Goal: Task Accomplishment & Management: Complete application form

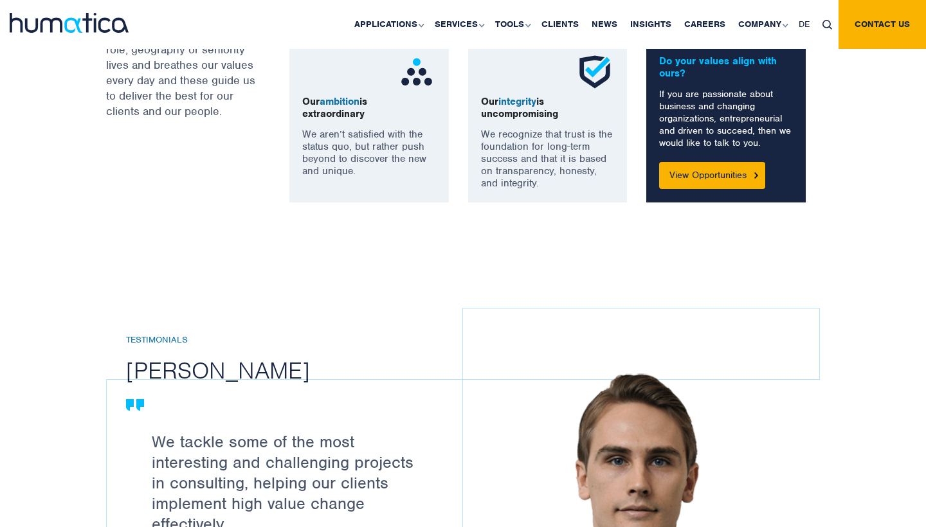
scroll to position [1036, 0]
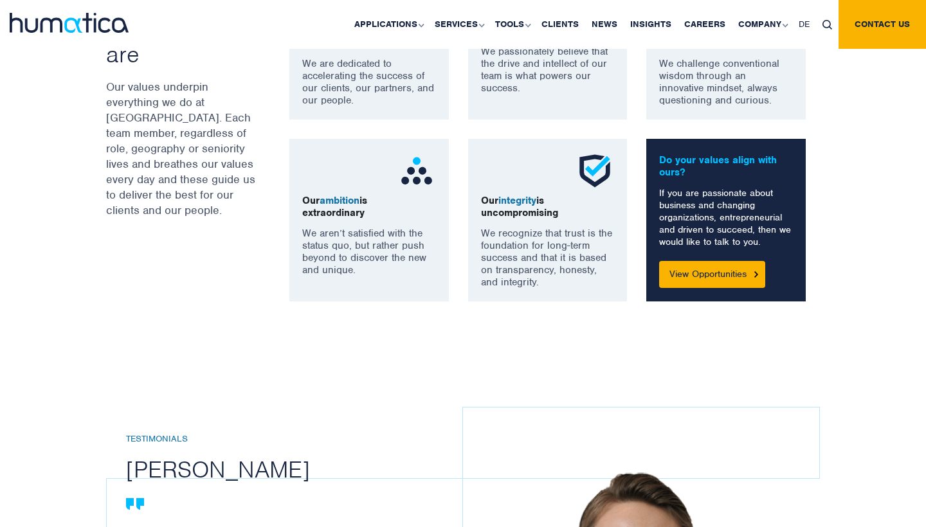
click at [716, 295] on div "Do your values align with ours? If you are passionate about business and changi…" at bounding box center [725, 220] width 159 height 163
click at [716, 282] on link "View Opportunities" at bounding box center [712, 274] width 106 height 27
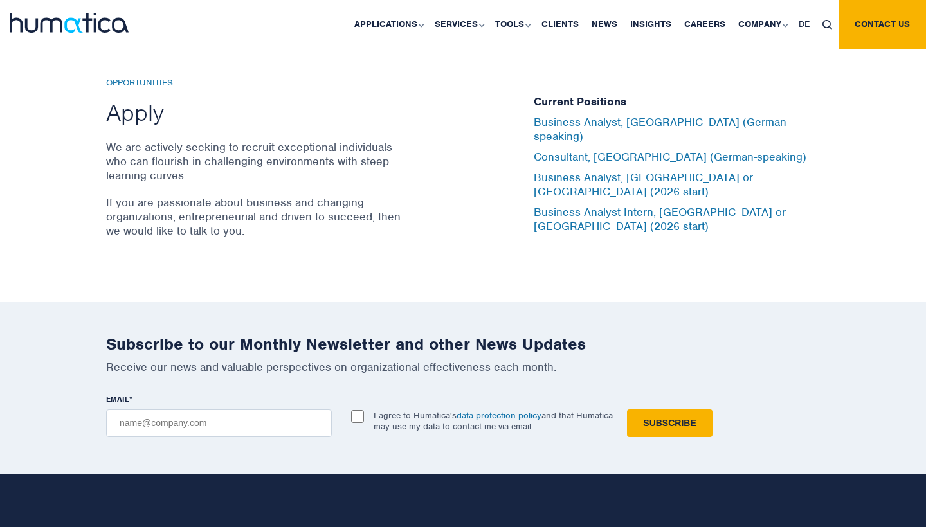
scroll to position [4264, 0]
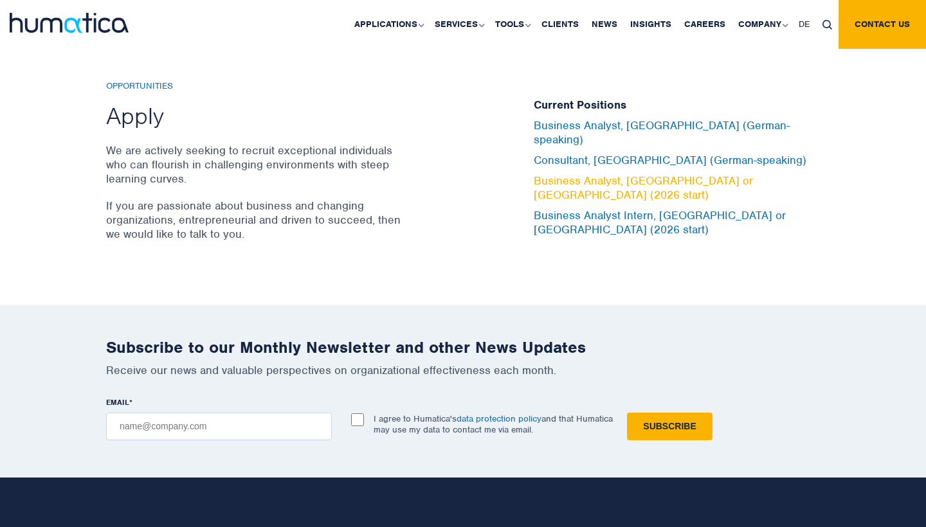
click at [662, 178] on link "Business Analyst, [GEOGRAPHIC_DATA] or [GEOGRAPHIC_DATA] (2026 start)" at bounding box center [643, 188] width 219 height 28
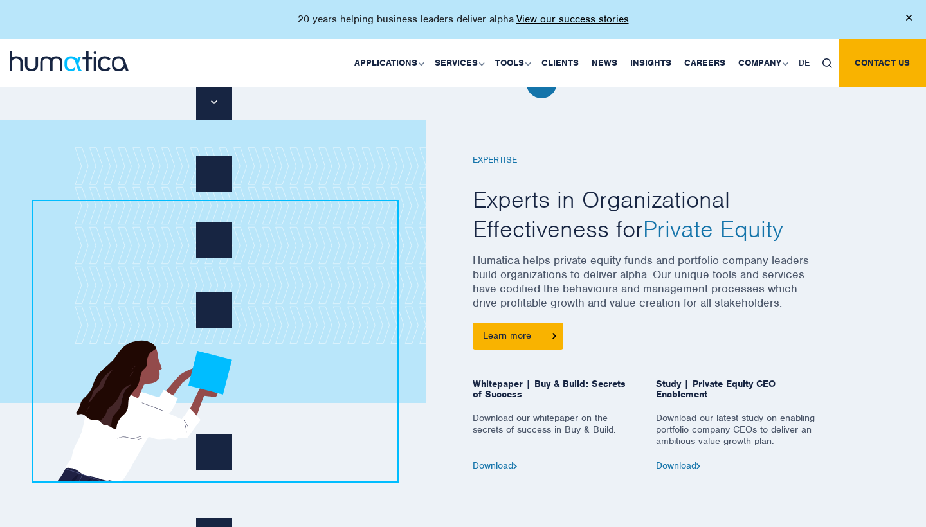
scroll to position [1069, 0]
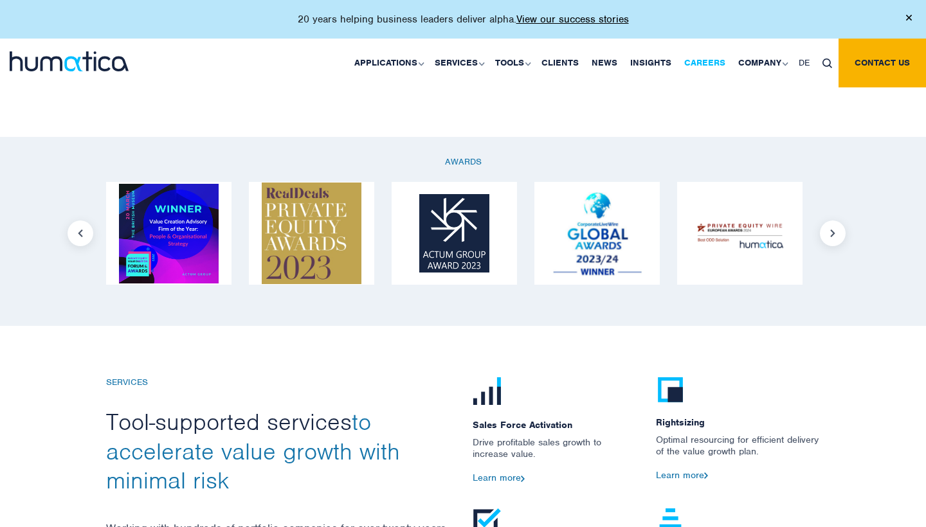
click at [688, 60] on link "Careers" at bounding box center [705, 63] width 54 height 49
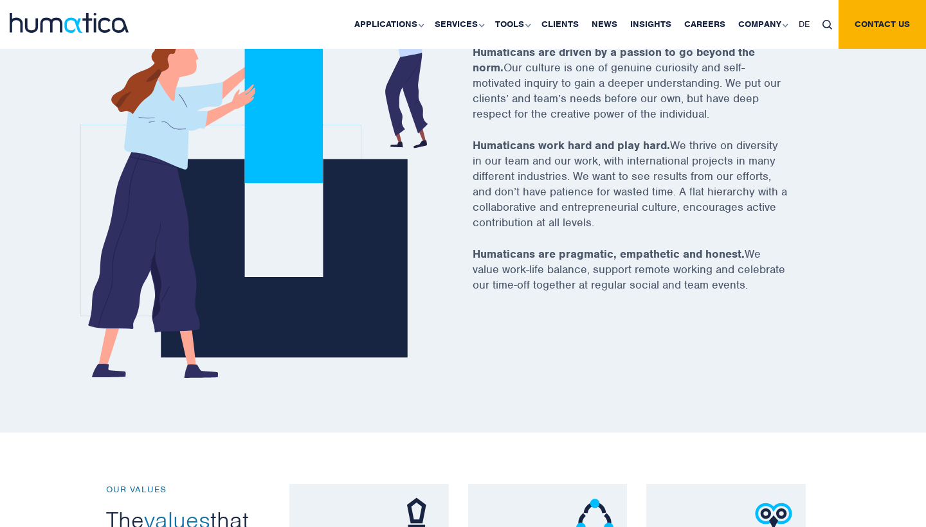
scroll to position [521, 1]
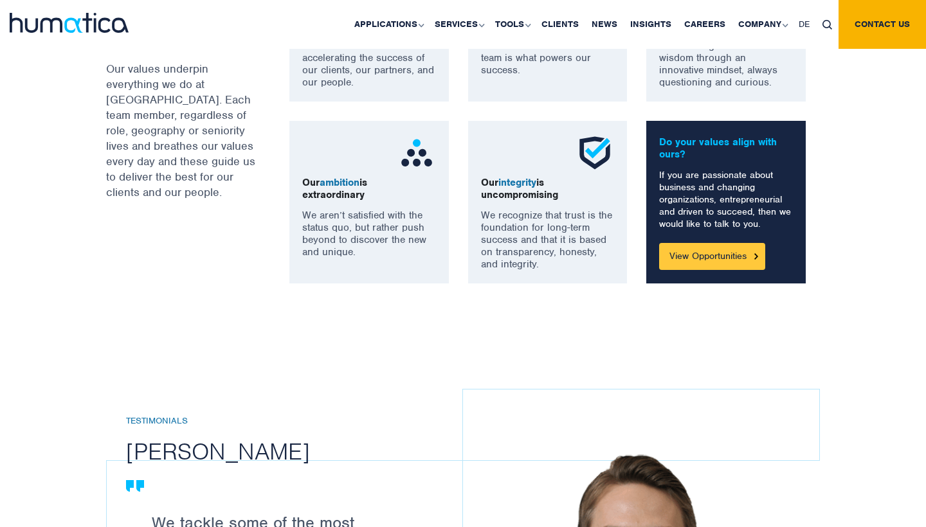
click at [707, 255] on link "View Opportunities" at bounding box center [712, 256] width 106 height 27
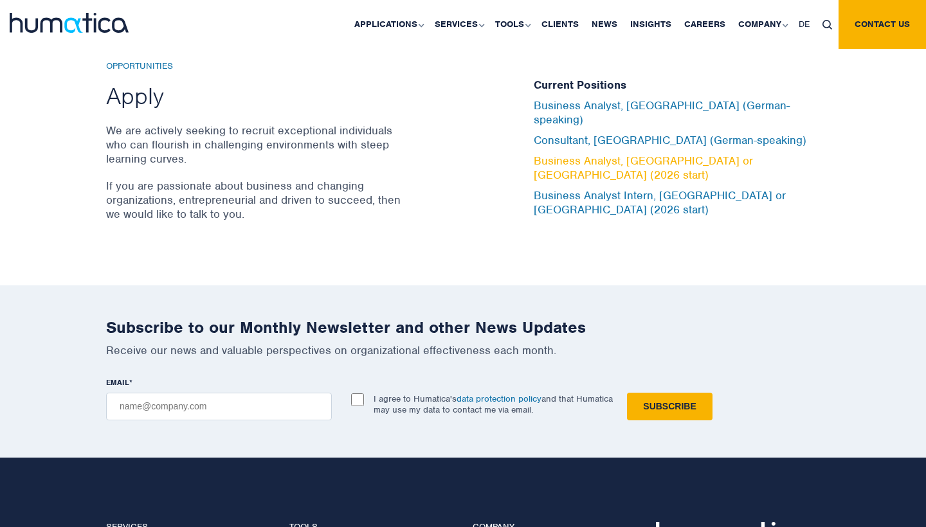
click at [631, 158] on link "Business Analyst, [GEOGRAPHIC_DATA] or [GEOGRAPHIC_DATA] (2026 start)" at bounding box center [643, 168] width 219 height 28
